Goal: Information Seeking & Learning: Understand process/instructions

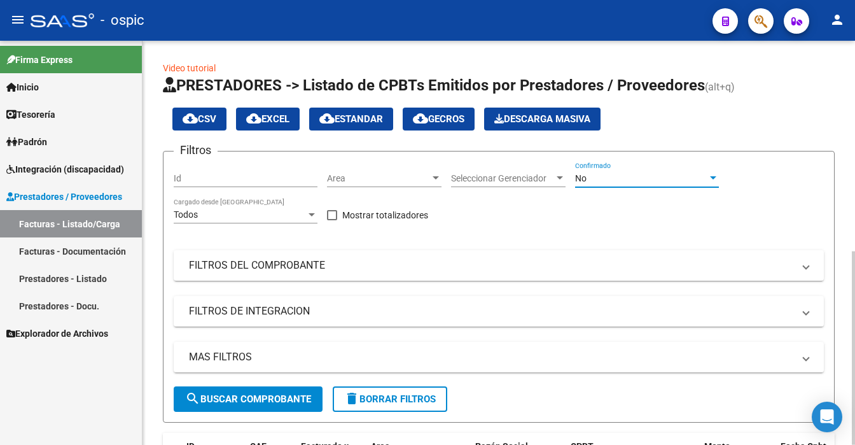
click at [634, 178] on div "No" at bounding box center [641, 178] width 132 height 11
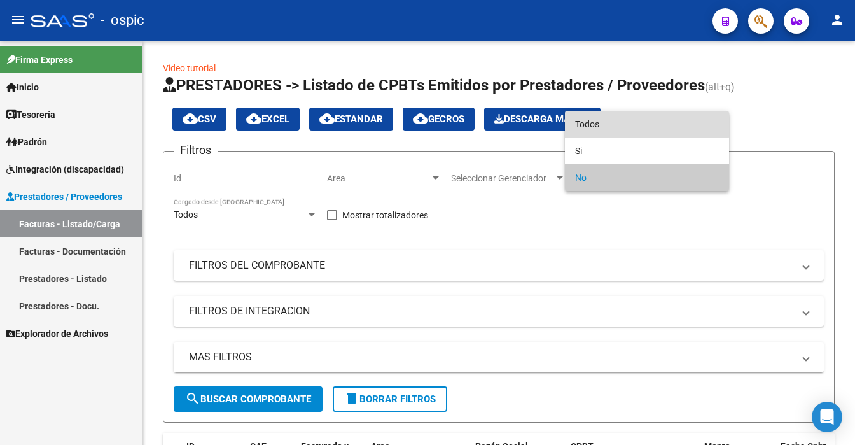
click at [621, 121] on span "Todos" at bounding box center [647, 124] width 144 height 27
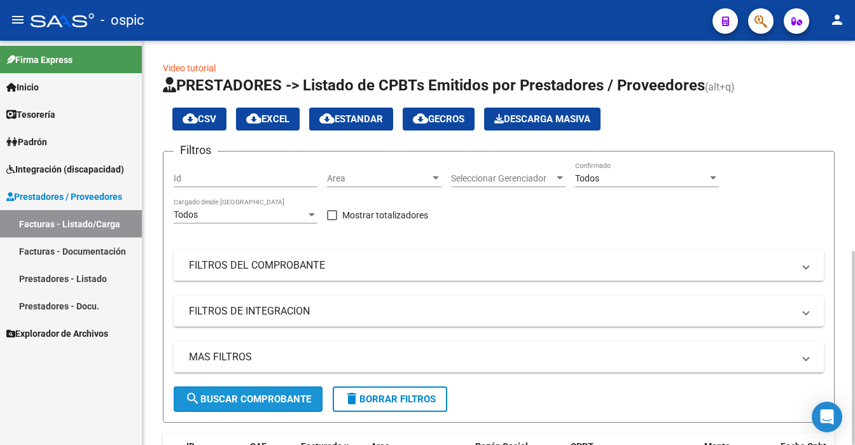
click at [285, 391] on button "search Buscar Comprobante" at bounding box center [248, 398] width 149 height 25
click at [852, 376] on div at bounding box center [853, 243] width 3 height 404
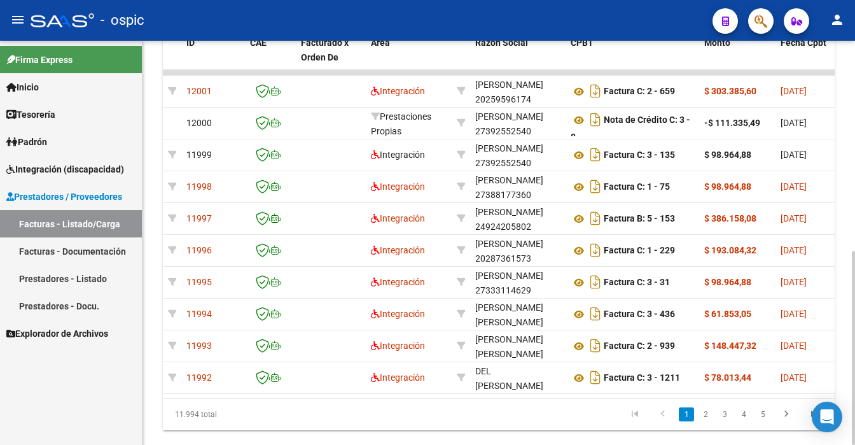
scroll to position [382, 0]
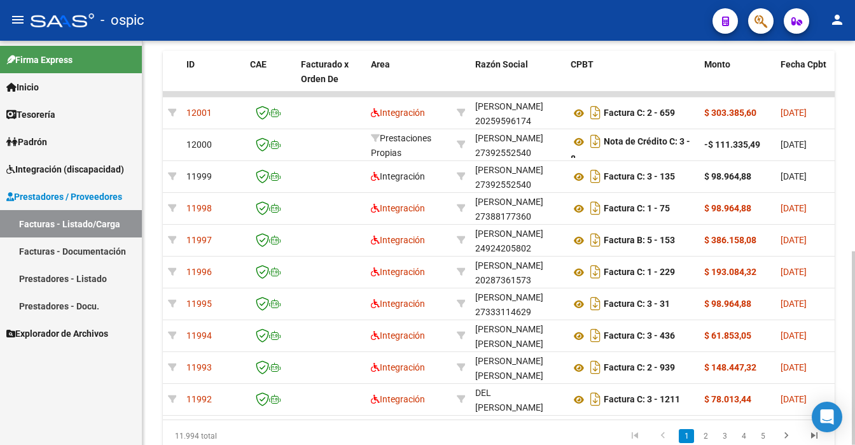
click at [853, 251] on div at bounding box center [853, 347] width 3 height 193
click at [850, 90] on div "Video tutorial PRESTADORES -> Listado de CPBTs Emitidos por Prestadores / Prove…" at bounding box center [499, 76] width 713 height 834
click at [850, 87] on div "Video tutorial PRESTADORES -> Listado de CPBTs Emitidos por Prestadores / Prove…" at bounding box center [499, 76] width 713 height 834
click at [852, 78] on div "Video tutorial PRESTADORES -> Listado de CPBTs Emitidos por Prestadores / Prove…" at bounding box center [501, 76] width 716 height 834
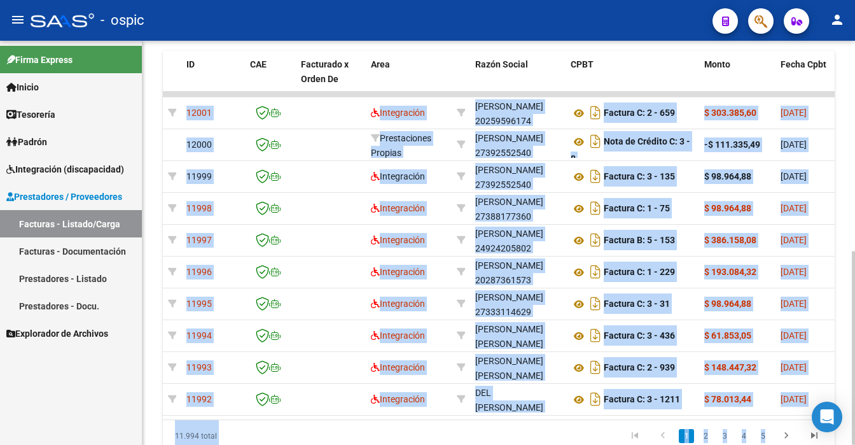
click at [848, 186] on div "Video tutorial PRESTADORES -> Listado de CPBTs Emitidos por Prestadores / Prove…" at bounding box center [499, 76] width 713 height 834
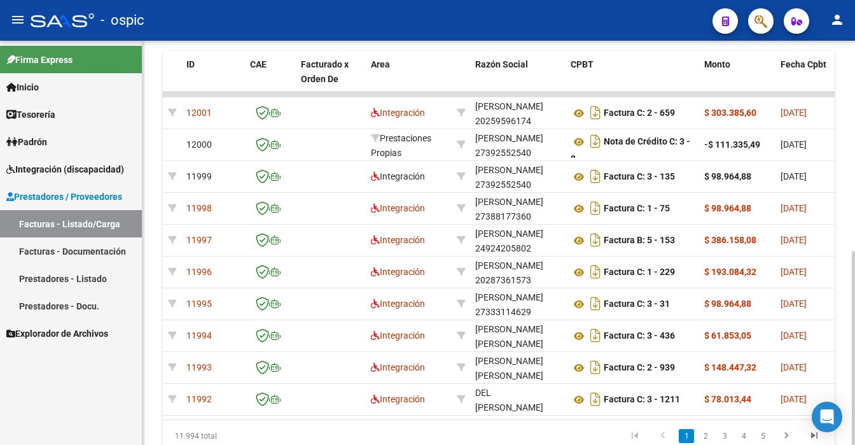
click at [853, 118] on div at bounding box center [853, 243] width 3 height 404
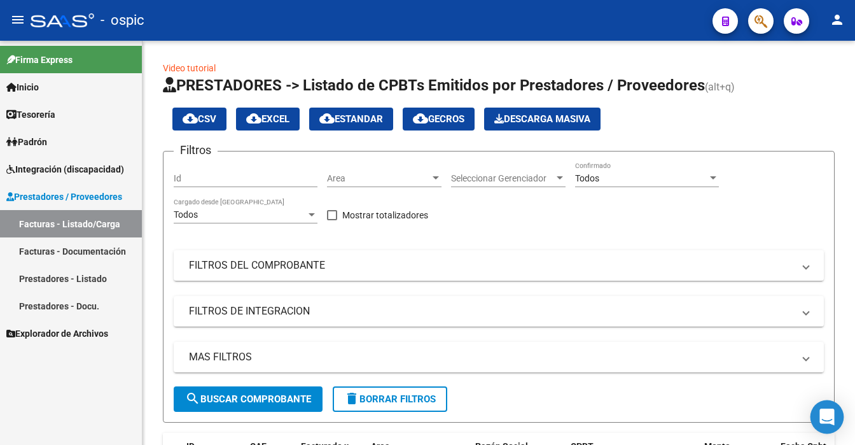
click at [819, 417] on div "Open Intercom Messenger" at bounding box center [828, 417] width 34 height 34
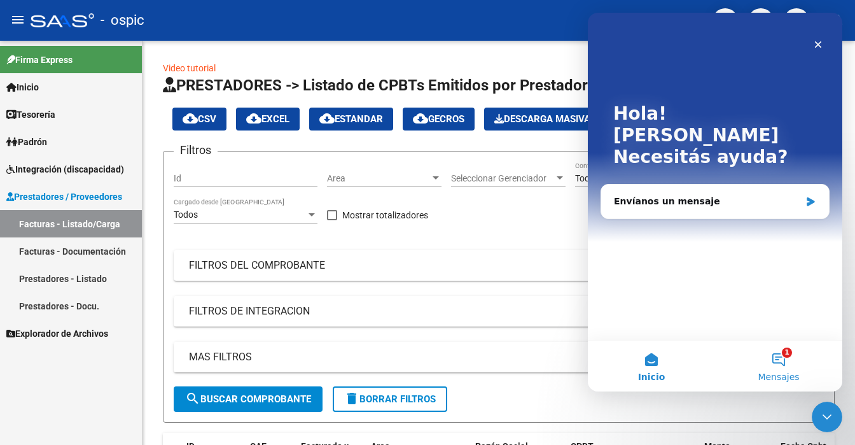
click at [771, 369] on button "1 Mensajes" at bounding box center [778, 366] width 127 height 51
click at [771, 369] on main "Hola! [PERSON_NAME] ayuda? Envíanos un mensaje Inicio 1 Mensajes" at bounding box center [715, 202] width 255 height 379
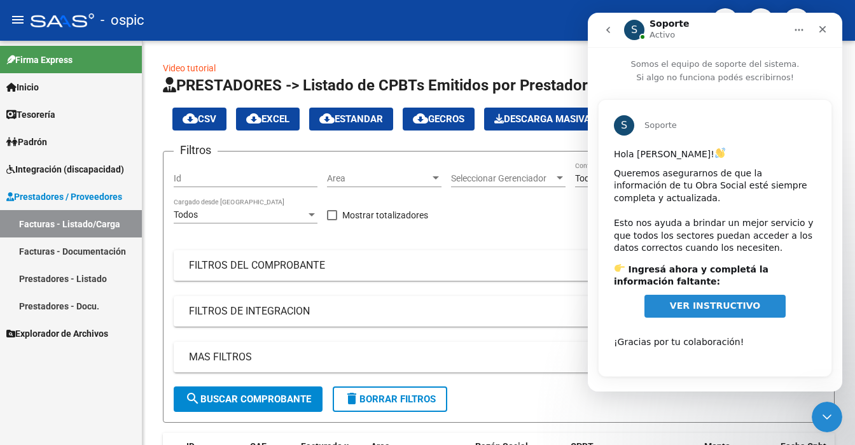
click at [723, 300] on span "VER INSTRUCTIVO" at bounding box center [715, 305] width 90 height 10
